Goal: Communication & Community: Connect with others

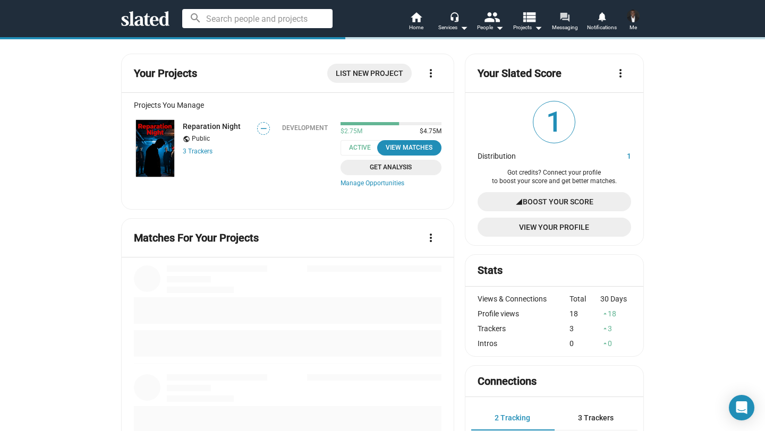
click at [563, 19] on mat-icon "forum" at bounding box center [564, 17] width 10 height 10
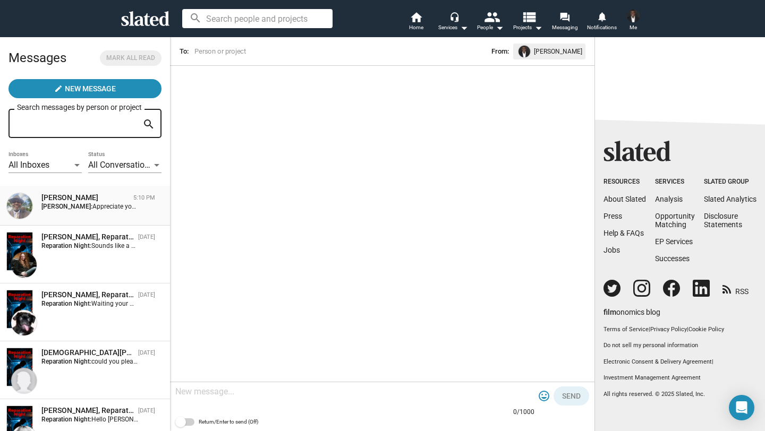
click at [59, 195] on div "[PERSON_NAME]" at bounding box center [85, 198] width 88 height 10
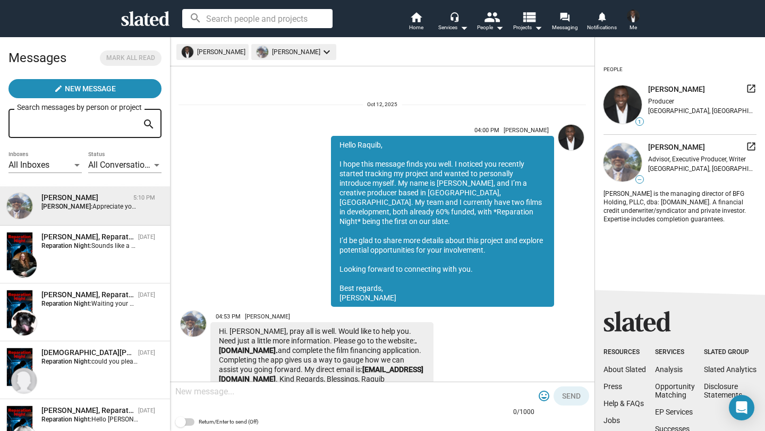
scroll to position [144, 0]
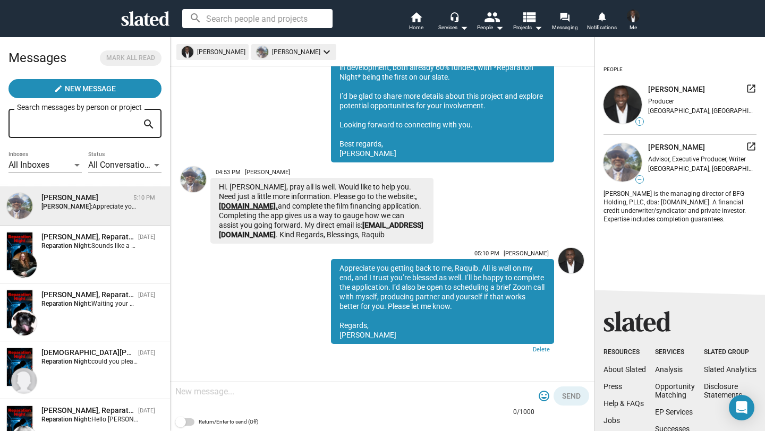
click at [247, 196] on link ".[DOMAIN_NAME]." at bounding box center [318, 201] width 198 height 18
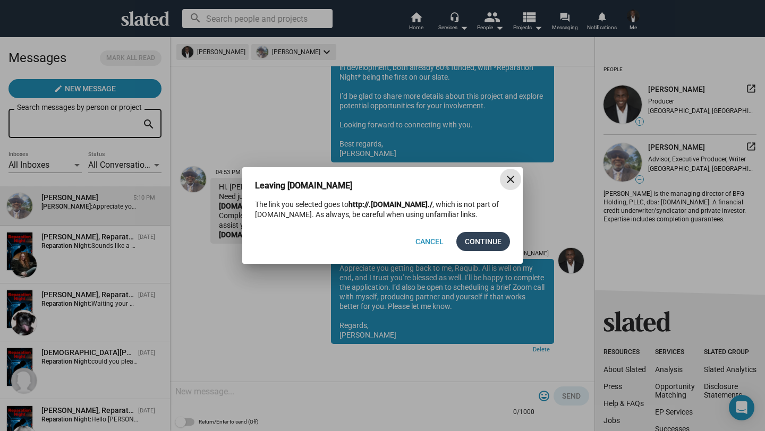
click at [474, 249] on span "Continue" at bounding box center [483, 241] width 37 height 19
